Goal: Task Accomplishment & Management: Complete application form

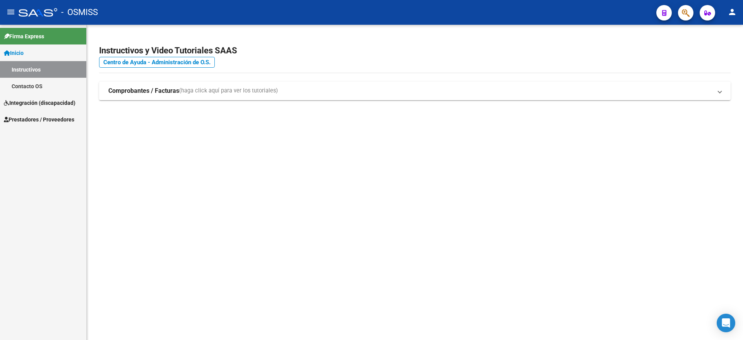
click at [36, 117] on span "Prestadores / Proveedores" at bounding box center [39, 119] width 70 height 9
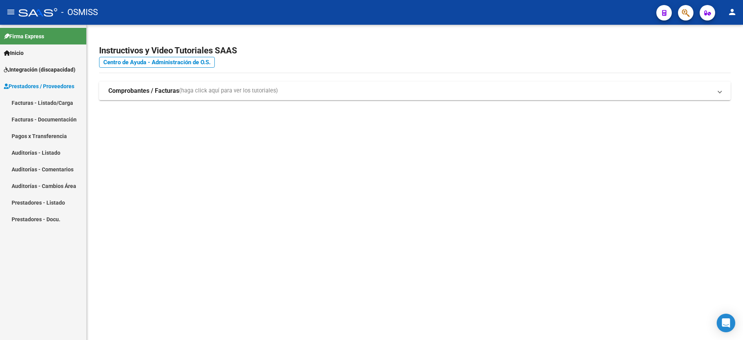
click at [54, 103] on link "Facturas - Listado/Carga" at bounding box center [43, 102] width 86 height 17
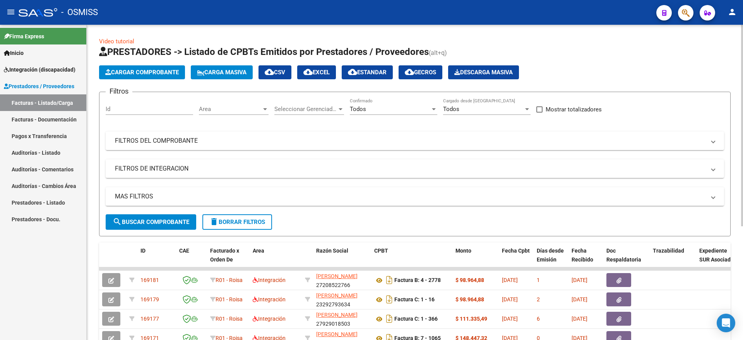
click at [148, 72] on span "Cargar Comprobante" at bounding box center [141, 72] width 73 height 7
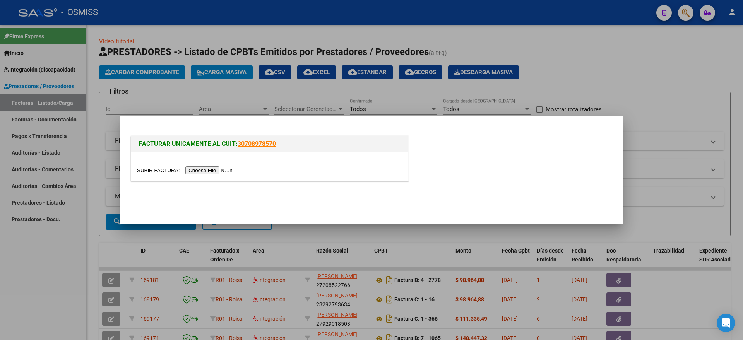
click at [233, 169] on input "file" at bounding box center [186, 170] width 98 height 8
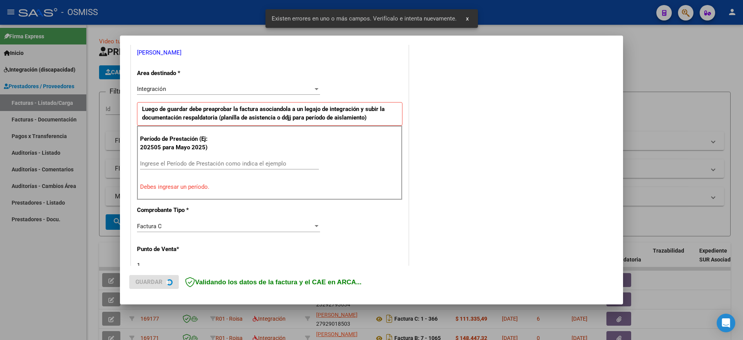
scroll to position [159, 0]
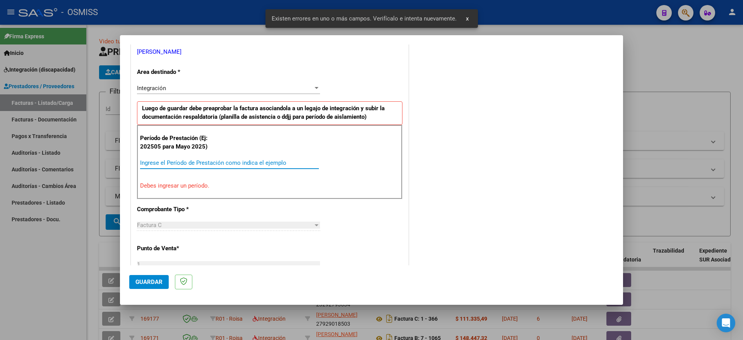
click at [208, 163] on input "Ingrese el Período de Prestación como indica el ejemplo" at bounding box center [229, 162] width 179 height 7
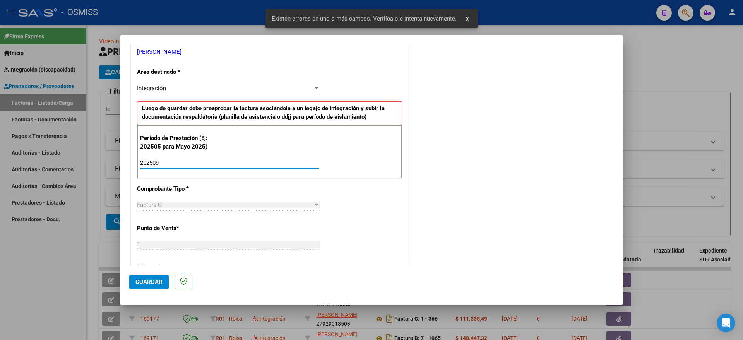
type input "202509"
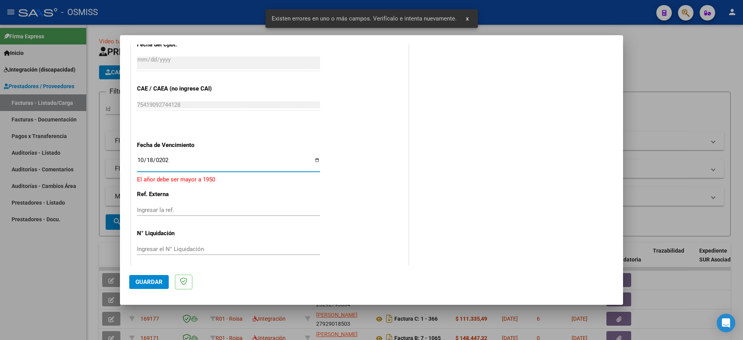
type input "[DATE]"
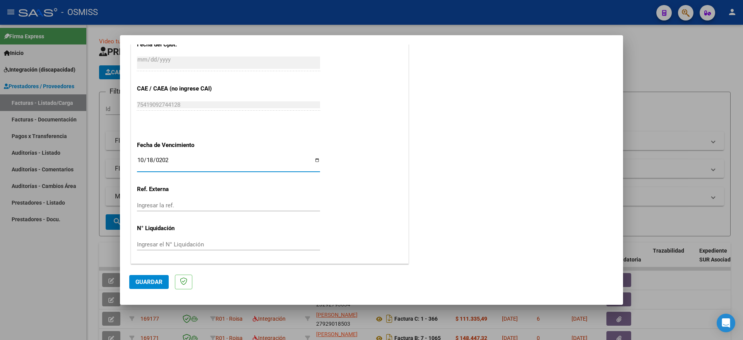
click at [150, 275] on button "Guardar" at bounding box center [148, 282] width 39 height 14
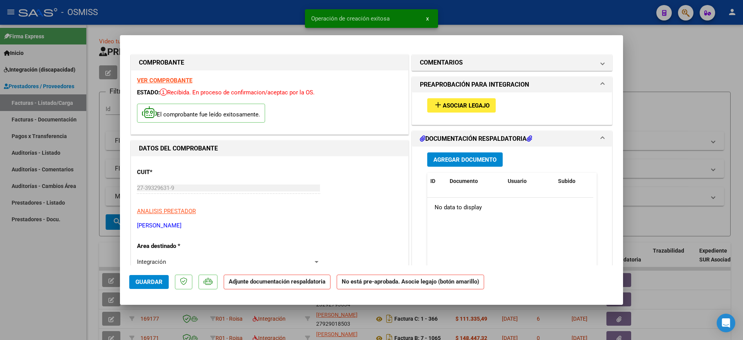
click at [453, 99] on button "add Asociar Legajo" at bounding box center [461, 105] width 68 height 14
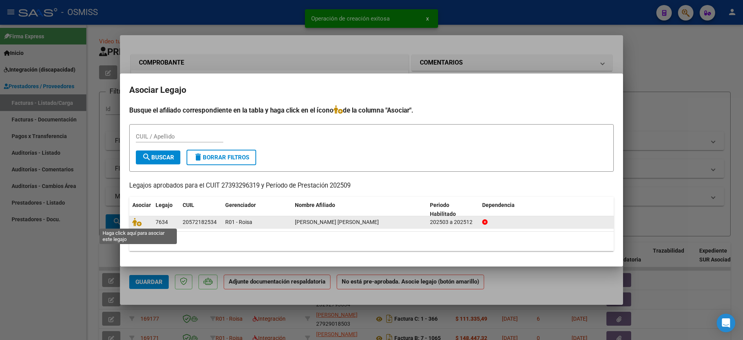
drag, startPoint x: 138, startPoint y: 222, endPoint x: 236, endPoint y: 224, distance: 97.1
click at [138, 223] on icon at bounding box center [136, 222] width 9 height 9
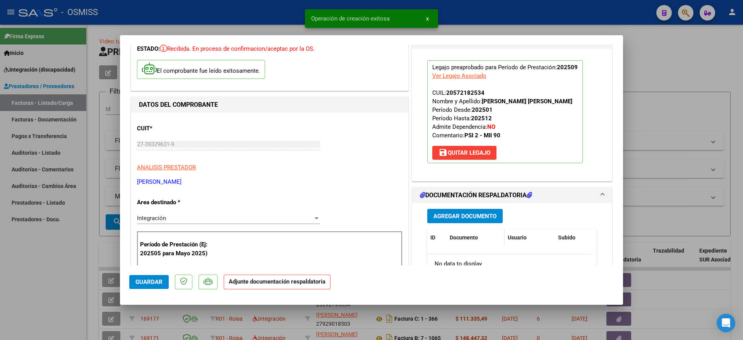
scroll to position [97, 0]
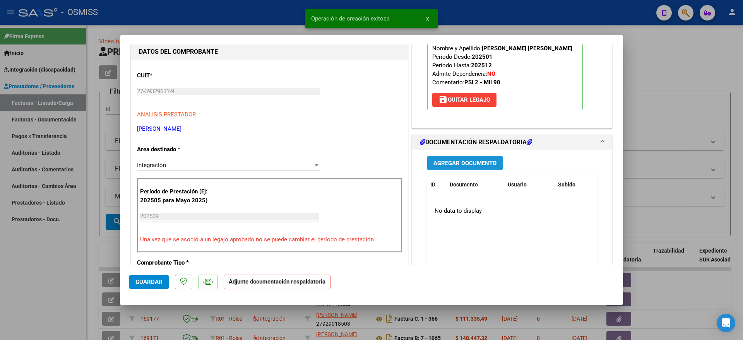
click at [468, 169] on button "Agregar Documento" at bounding box center [464, 163] width 75 height 14
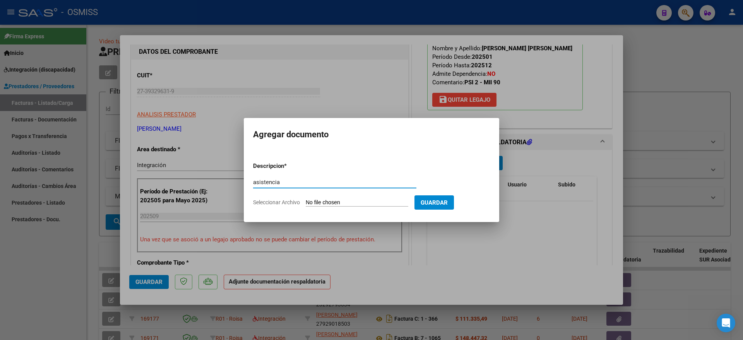
type input "asistencia"
click at [342, 200] on input "Seleccionar Archivo" at bounding box center [357, 202] width 103 height 7
type input "C:\fakepath\[PERSON_NAME] septiembre.pdf"
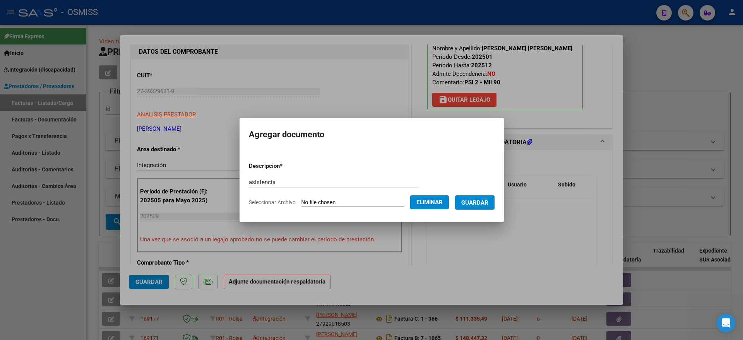
click at [488, 205] on span "Guardar" at bounding box center [474, 202] width 27 height 7
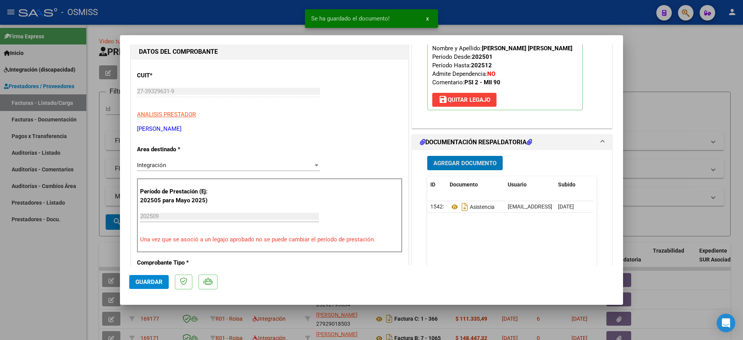
click at [159, 278] on span "Guardar" at bounding box center [148, 281] width 27 height 7
click at [46, 295] on div at bounding box center [371, 170] width 743 height 340
type input "$ 0,00"
